Goal: Task Accomplishment & Management: Manage account settings

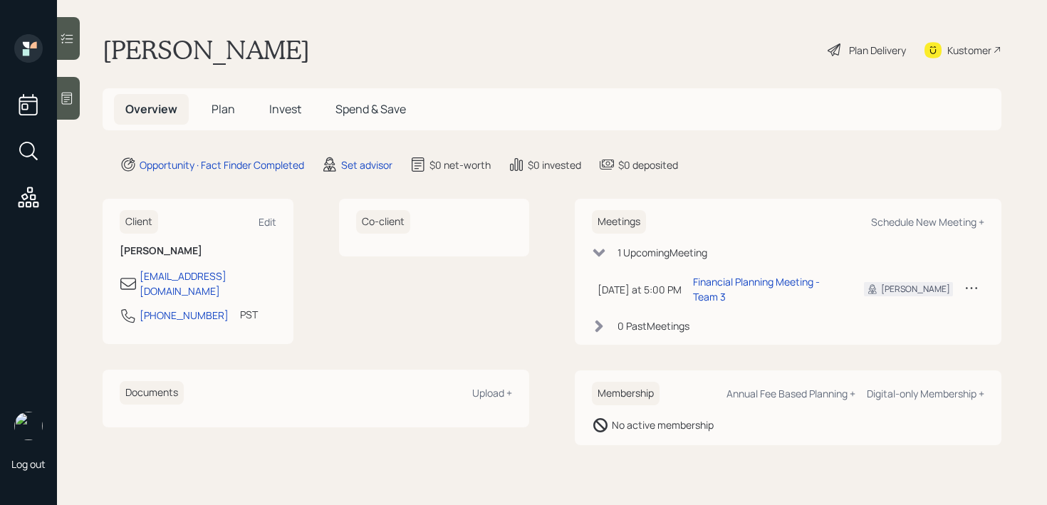
click at [83, 100] on main "[PERSON_NAME] Plan Delivery Kustomer Overview Plan Invest Spend & Save Opportun…" at bounding box center [552, 252] width 990 height 505
click at [74, 103] on div at bounding box center [68, 98] width 23 height 43
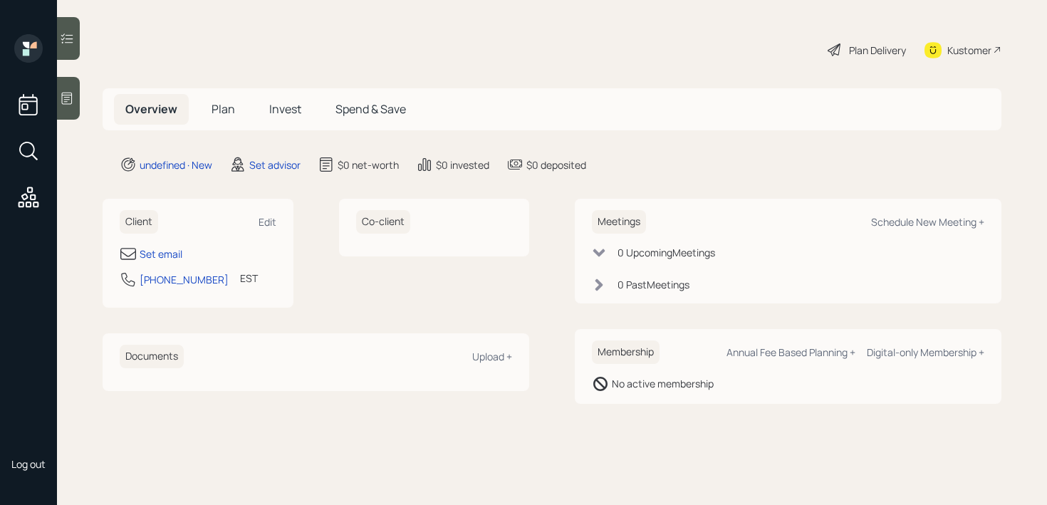
click at [180, 242] on div "Client Edit Set email [PHONE_NUMBER] EST Currently 10:26 AM" at bounding box center [198, 253] width 191 height 109
click at [180, 250] on div "Set email" at bounding box center [161, 253] width 43 height 15
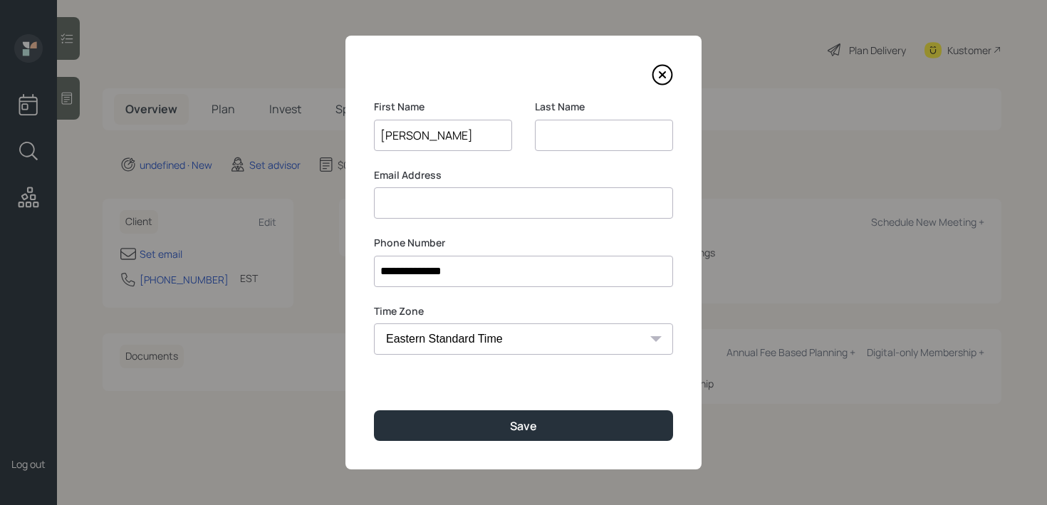
type input "[PERSON_NAME]"
